Goal: Information Seeking & Learning: Find specific fact

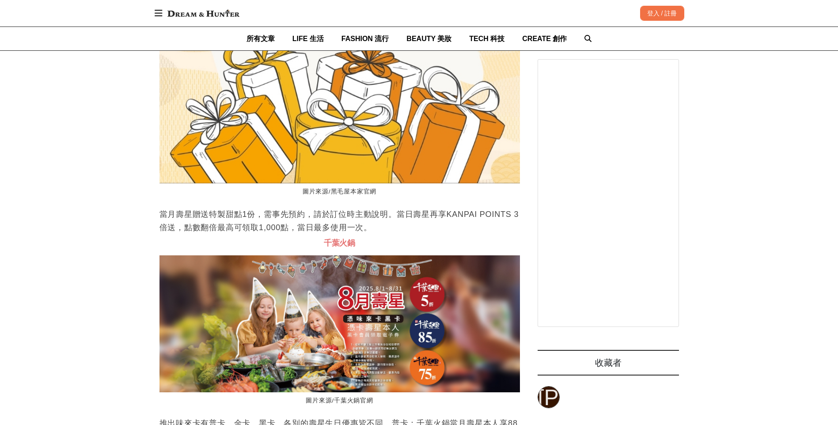
drag, startPoint x: 383, startPoint y: 288, endPoint x: 481, endPoint y: 288, distance: 97.6
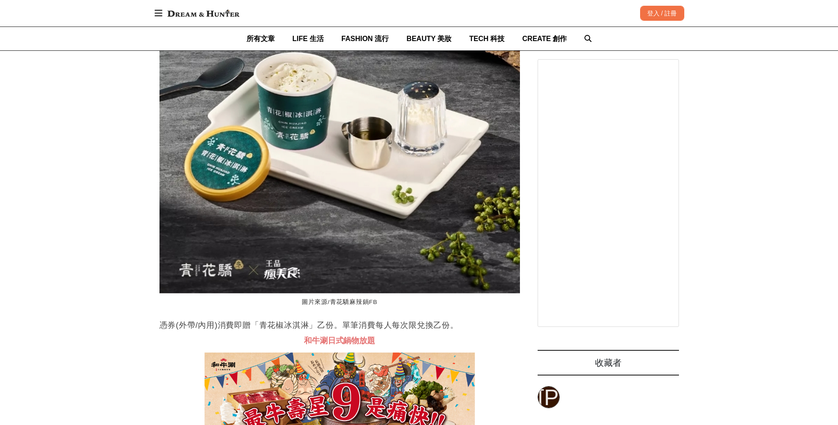
drag, startPoint x: 322, startPoint y: 205, endPoint x: 364, endPoint y: 207, distance: 41.1
click at [364, 352] on img at bounding box center [340, 415] width 270 height 127
click at [306, 352] on img at bounding box center [340, 415] width 270 height 127
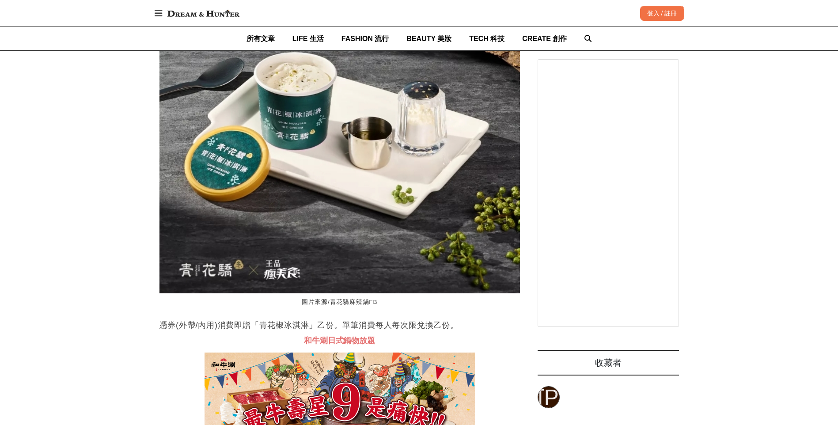
click at [306, 352] on img at bounding box center [340, 415] width 270 height 127
drag, startPoint x: 297, startPoint y: 324, endPoint x: 342, endPoint y: 322, distance: 45.1
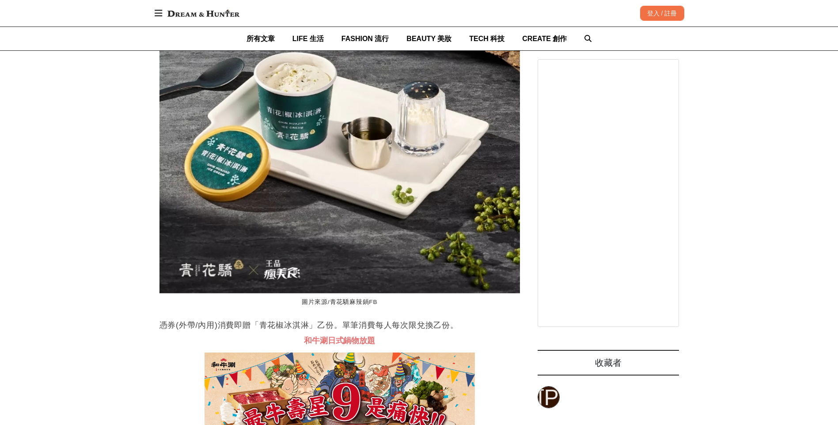
drag, startPoint x: 342, startPoint y: 322, endPoint x: 257, endPoint y: 218, distance: 134.4
click at [257, 352] on img at bounding box center [340, 415] width 270 height 127
drag, startPoint x: 305, startPoint y: 175, endPoint x: 380, endPoint y: 174, distance: 75.1
click at [380, 336] on h3 "和牛涮日式鍋物放題" at bounding box center [339, 341] width 360 height 10
drag, startPoint x: 380, startPoint y: 174, endPoint x: 371, endPoint y: 174, distance: 9.3
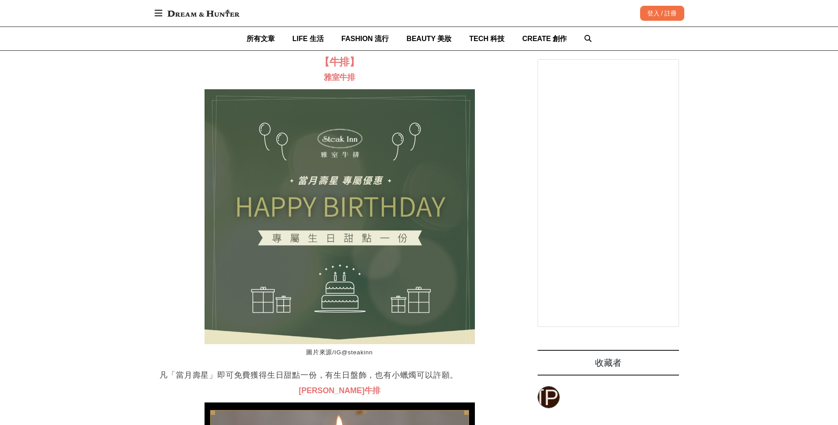
scroll to position [10469, 0]
